Goal: Find specific page/section

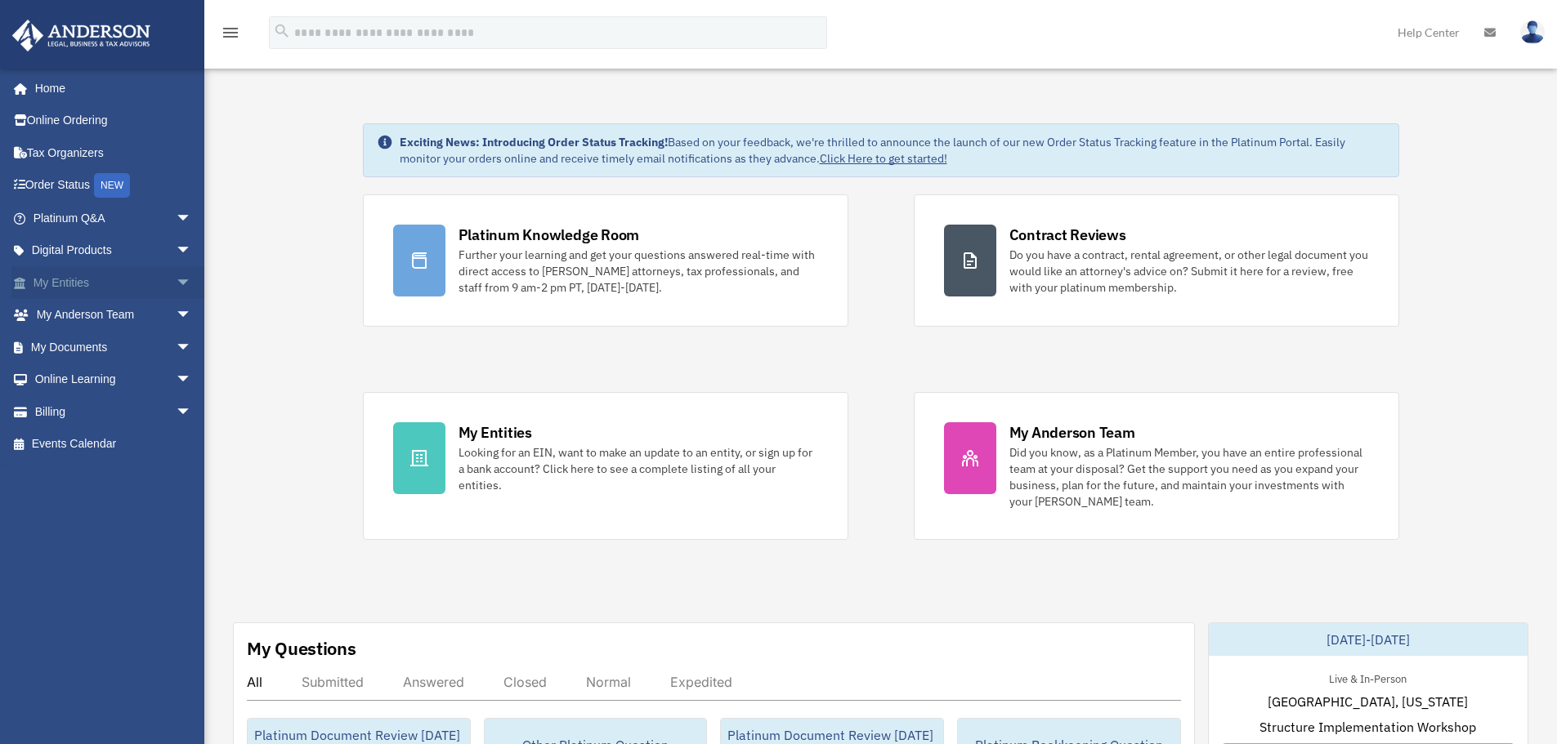
click at [176, 281] on span "arrow_drop_down" at bounding box center [192, 283] width 33 height 34
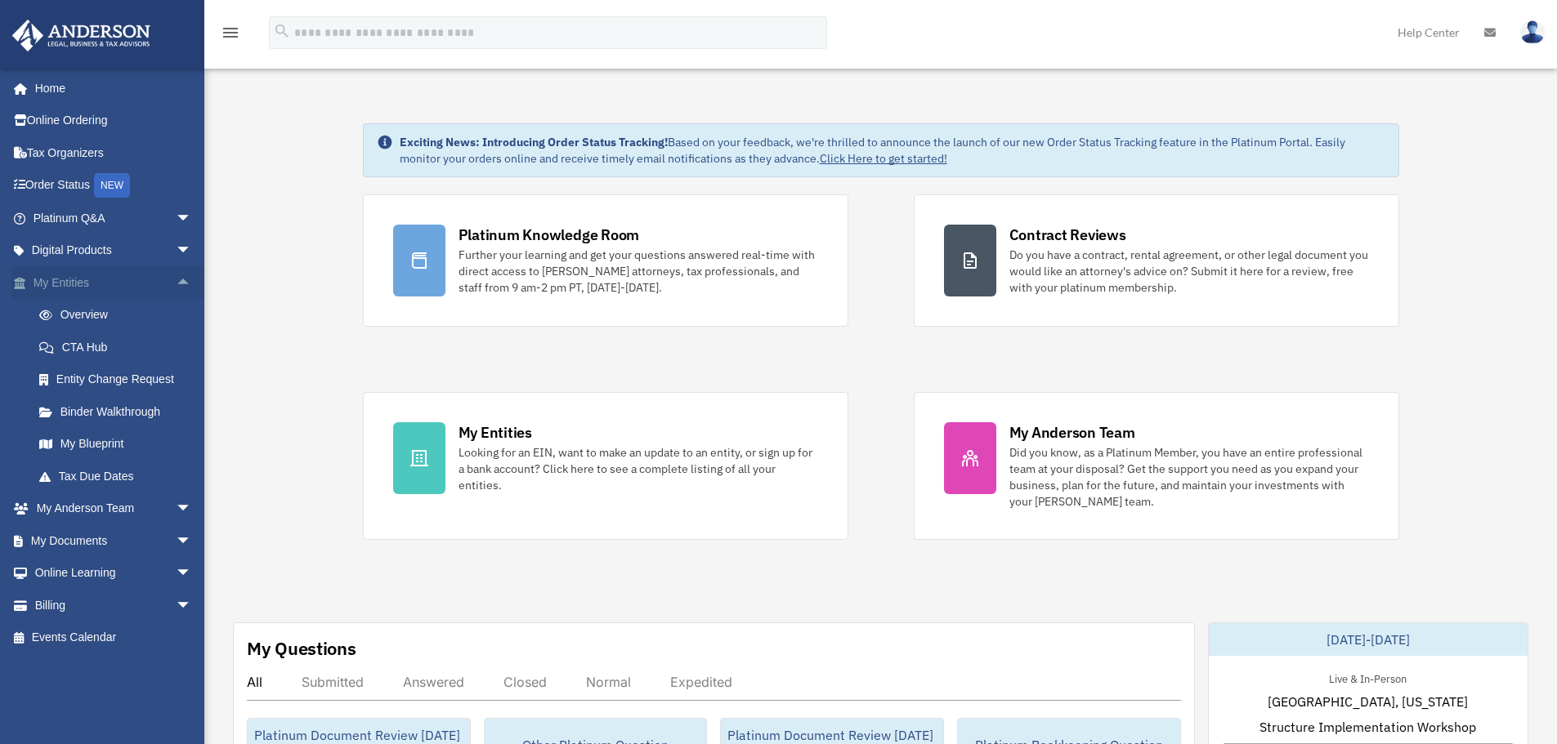
click at [176, 293] on span "arrow_drop_up" at bounding box center [192, 283] width 33 height 34
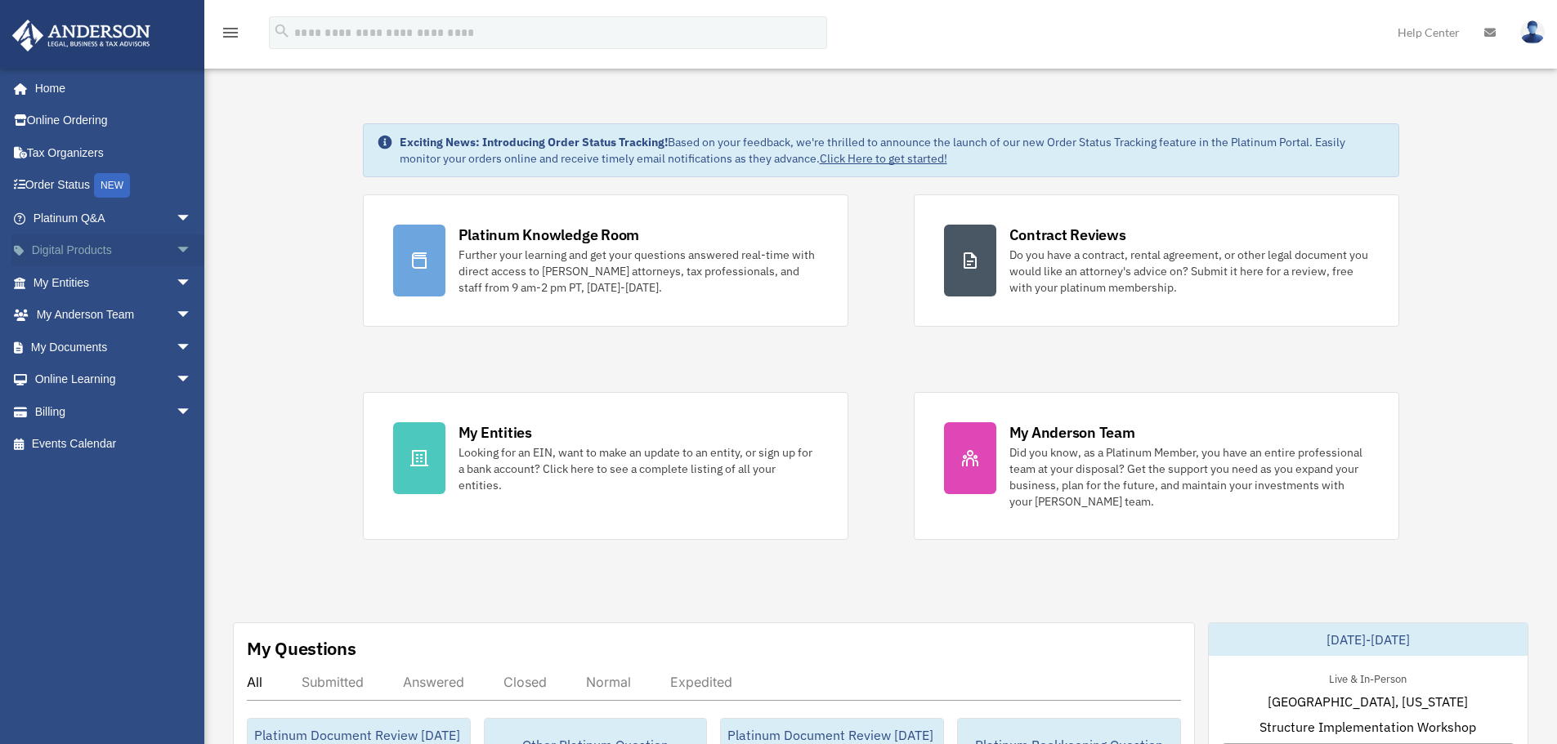
click at [176, 248] on span "arrow_drop_down" at bounding box center [192, 252] width 33 height 34
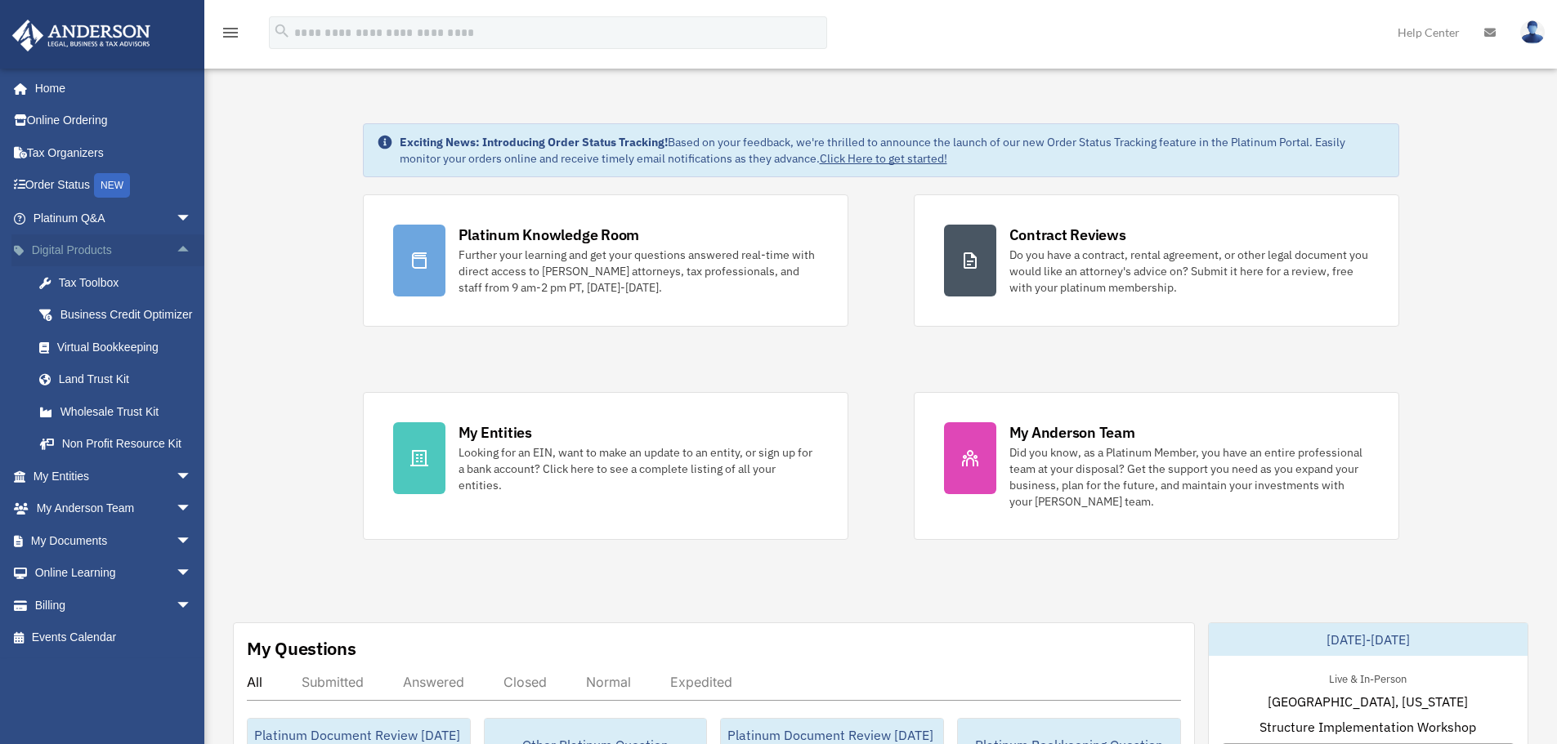
click at [176, 248] on span "arrow_drop_up" at bounding box center [192, 252] width 33 height 34
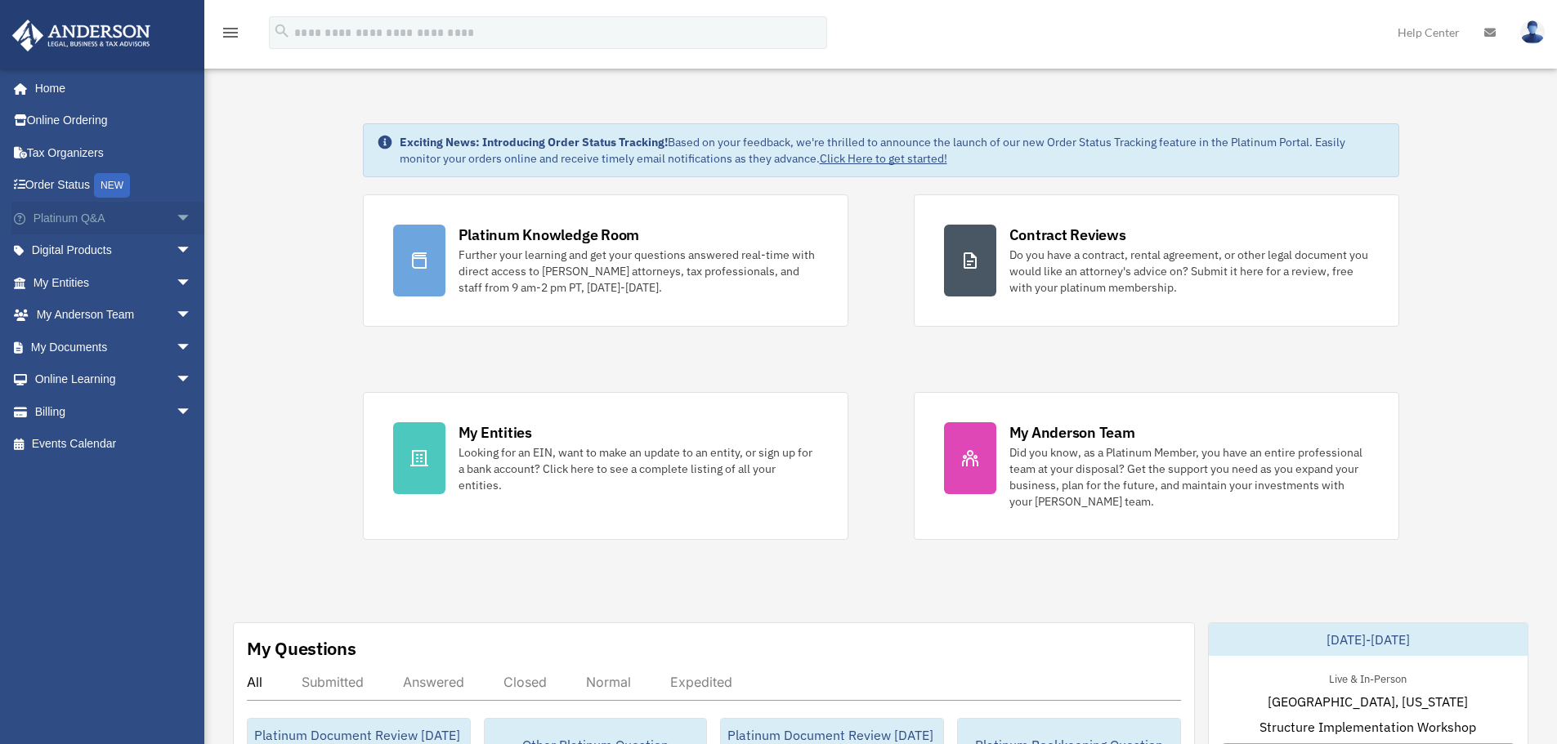
click at [176, 220] on span "arrow_drop_down" at bounding box center [192, 219] width 33 height 34
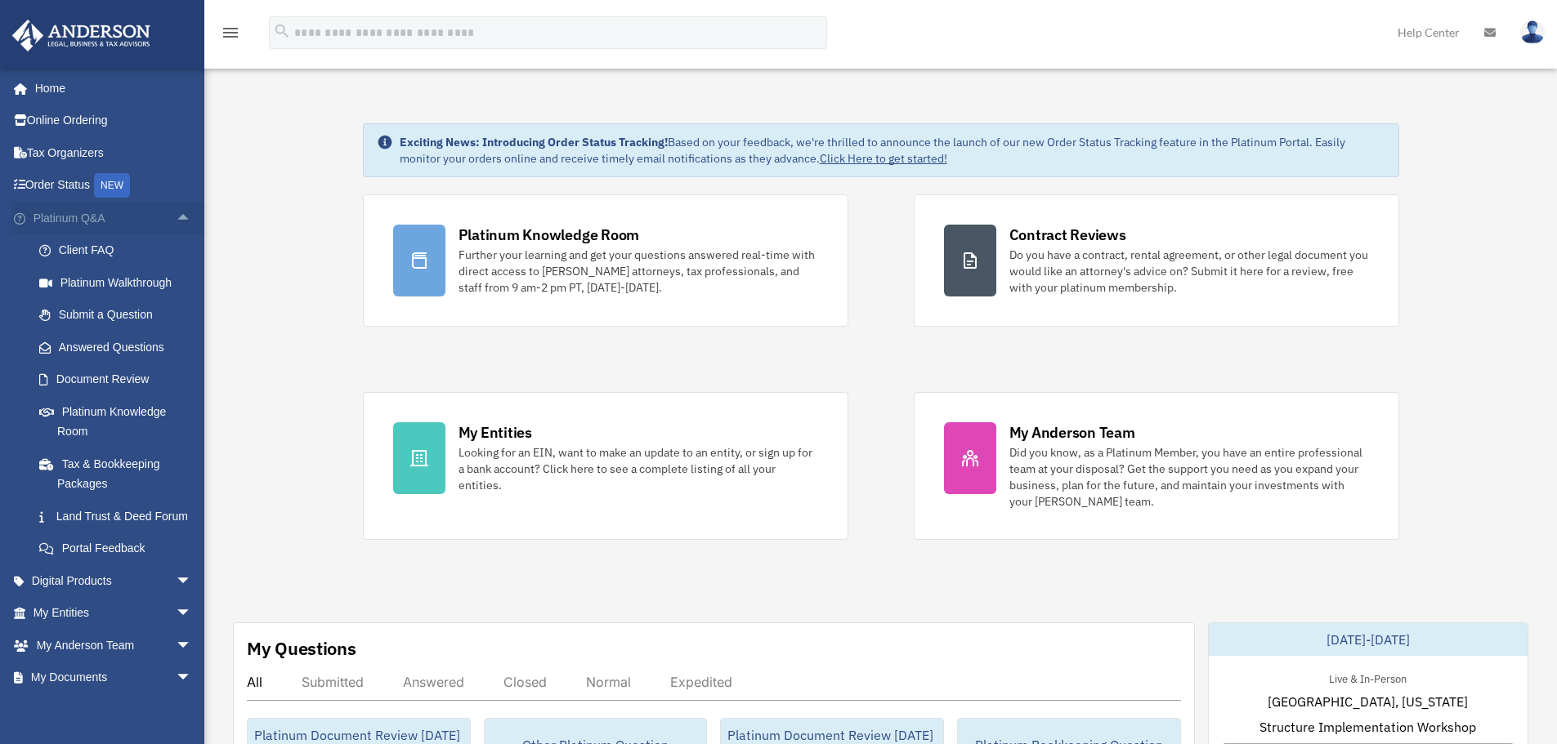
click at [176, 220] on span "arrow_drop_up" at bounding box center [192, 219] width 33 height 34
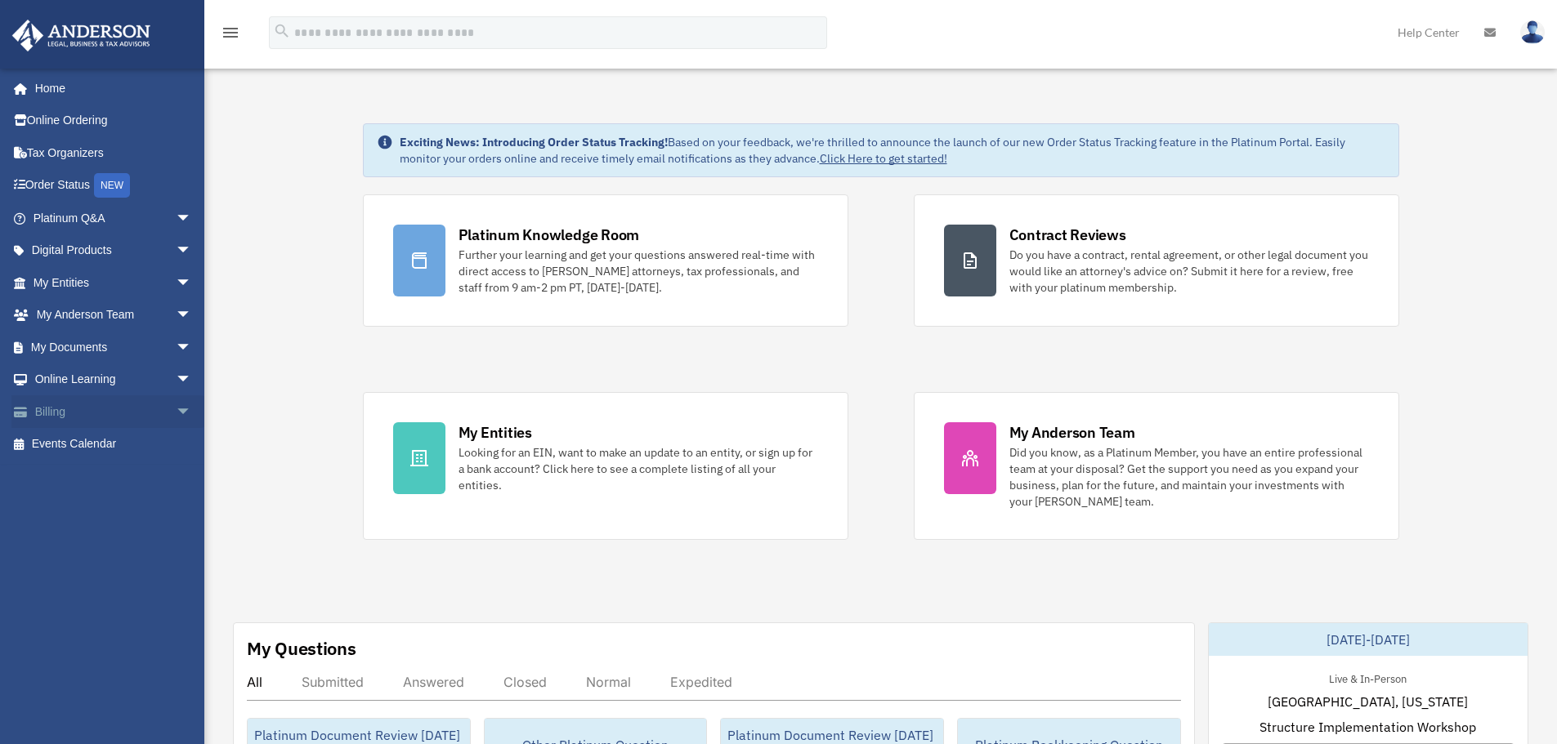
click at [176, 414] on span "arrow_drop_down" at bounding box center [192, 412] width 33 height 34
click at [176, 378] on span "arrow_drop_down" at bounding box center [192, 381] width 33 height 34
click at [176, 351] on span "arrow_drop_down" at bounding box center [192, 348] width 33 height 34
click at [180, 508] on span "arrow_drop_up" at bounding box center [192, 510] width 33 height 34
click at [176, 546] on span "arrow_drop_up" at bounding box center [192, 542] width 33 height 34
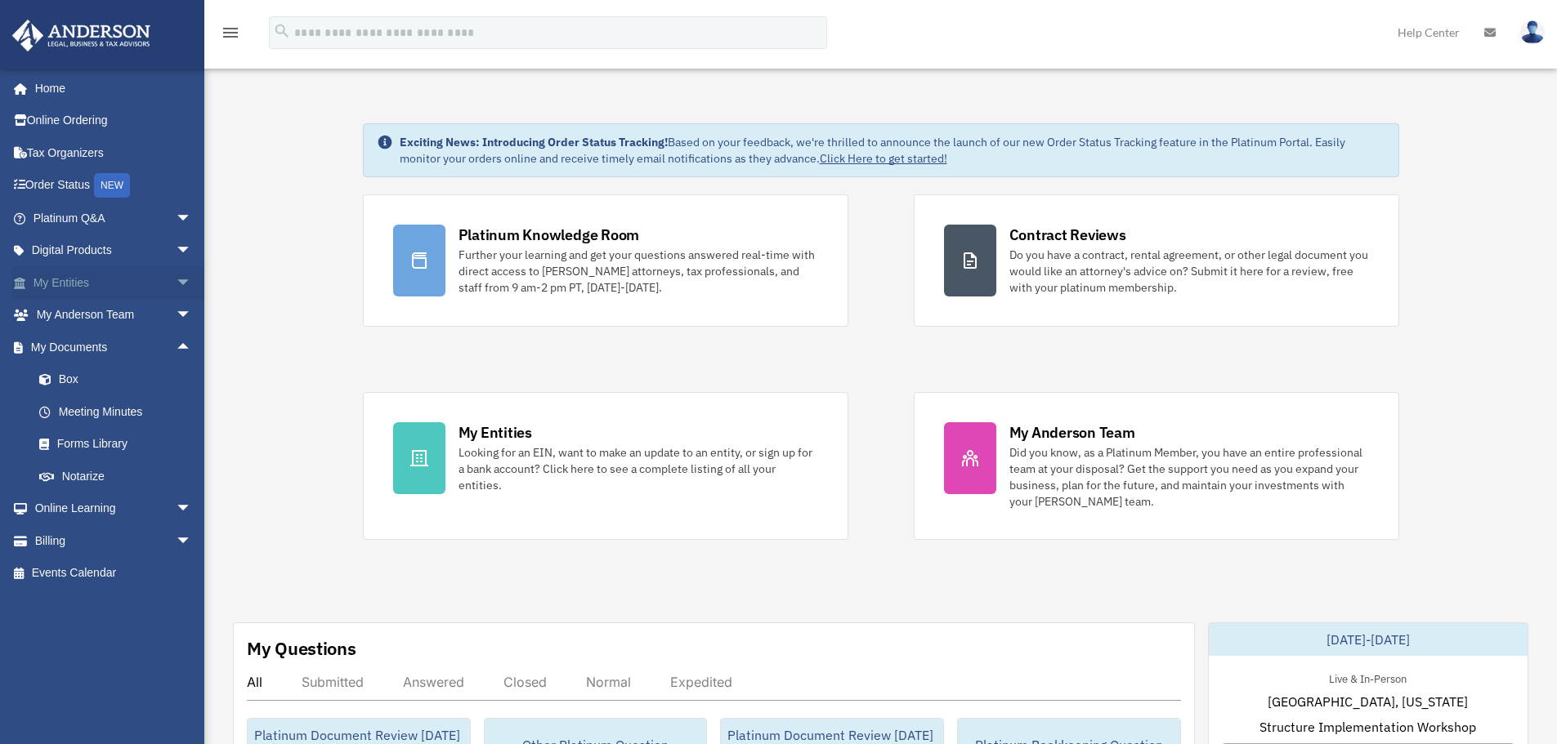
click at [176, 285] on span "arrow_drop_down" at bounding box center [192, 283] width 33 height 34
click at [176, 285] on span "arrow_drop_up" at bounding box center [192, 283] width 33 height 34
click at [176, 346] on span "arrow_drop_up" at bounding box center [192, 348] width 33 height 34
click at [176, 275] on span "arrow_drop_down" at bounding box center [192, 283] width 33 height 34
click at [176, 277] on span "arrow_drop_up" at bounding box center [192, 283] width 33 height 34
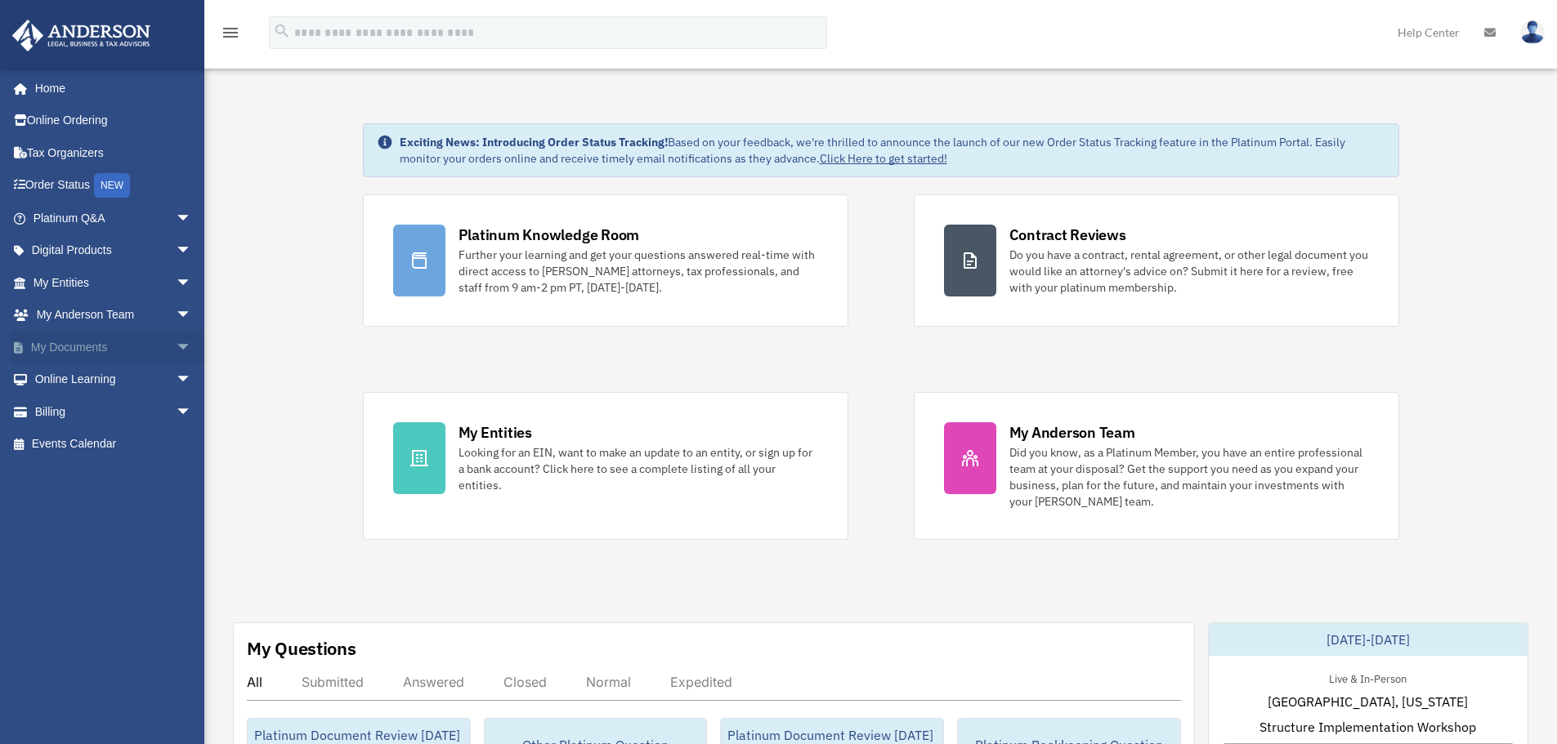
click at [176, 351] on span "arrow_drop_down" at bounding box center [192, 348] width 33 height 34
click at [176, 351] on span "arrow_drop_up" at bounding box center [192, 348] width 33 height 34
click at [176, 346] on span "arrow_drop_down" at bounding box center [192, 348] width 33 height 34
click at [176, 354] on span "arrow_drop_up" at bounding box center [192, 348] width 33 height 34
click at [176, 355] on span "arrow_drop_down" at bounding box center [192, 348] width 33 height 34
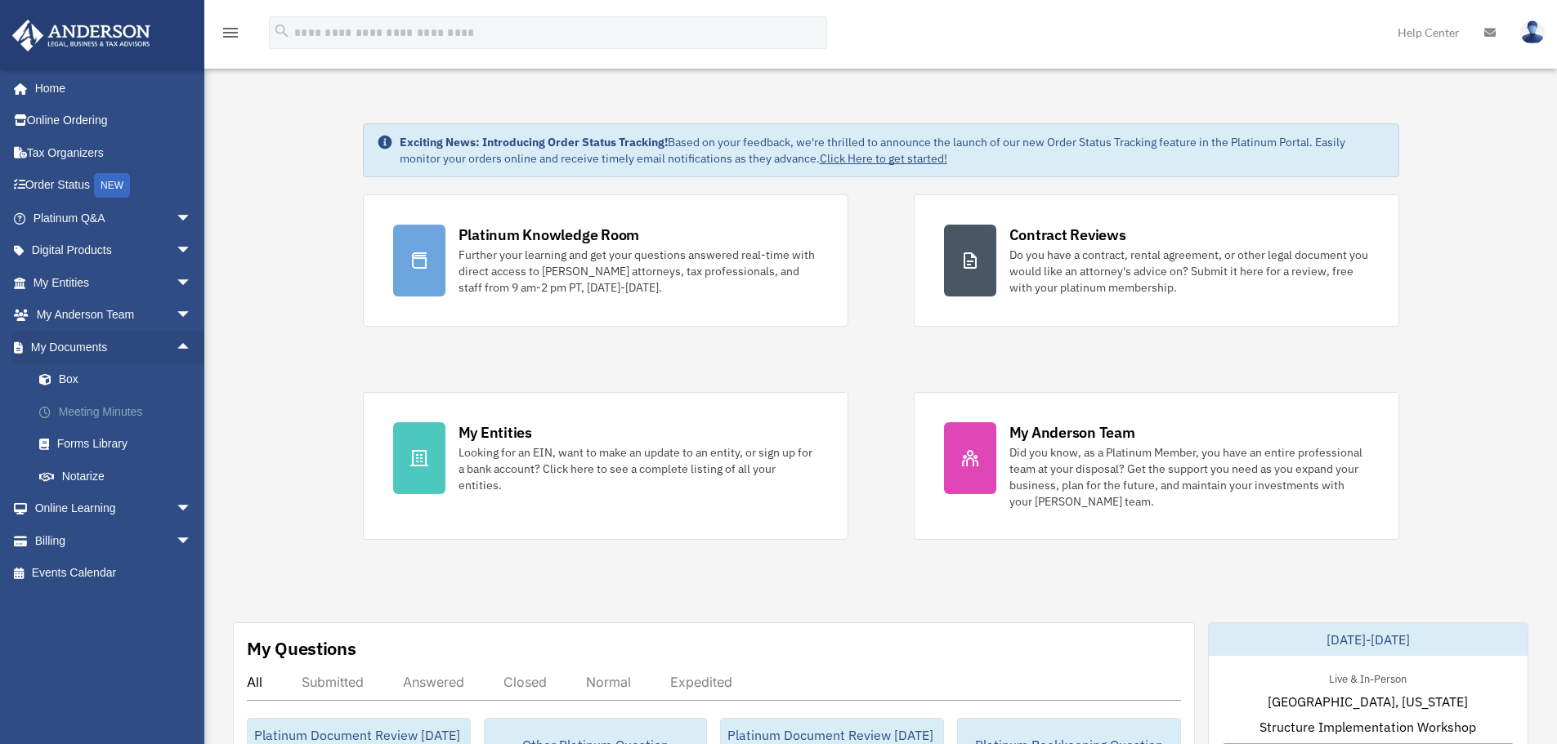
click at [91, 417] on link "Meeting Minutes" at bounding box center [120, 411] width 194 height 33
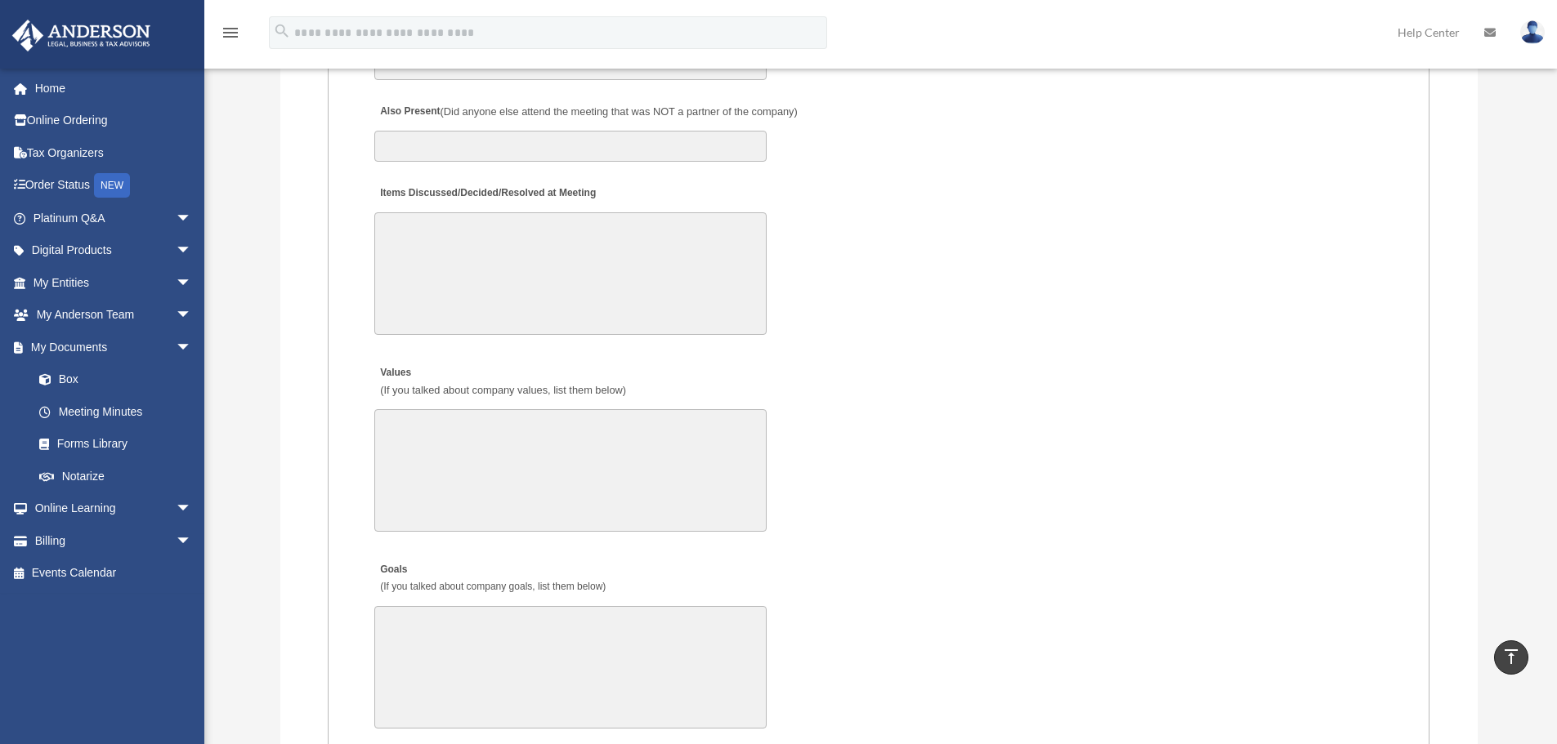
scroll to position [2288, 0]
